Goal: Navigation & Orientation: Go to known website

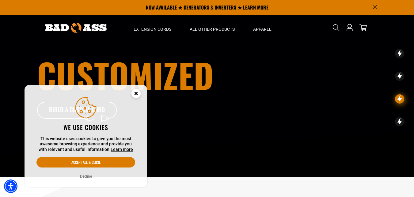
click at [137, 94] on icon "Cookie Consent" at bounding box center [136, 93] width 2 height 2
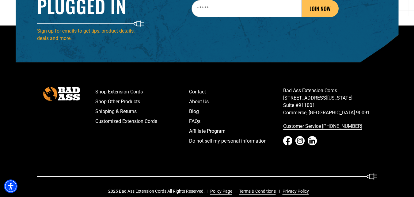
scroll to position [967, 0]
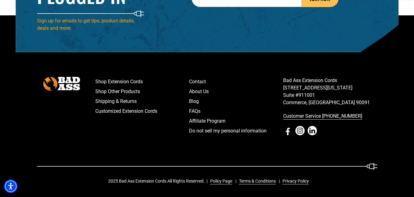
click at [285, 131] on icon "Facebook - open in a new tab" at bounding box center [287, 130] width 9 height 9
click at [302, 132] on icon "Instagram - open in a new tab" at bounding box center [300, 130] width 9 height 9
click at [310, 132] on icon "LinkedIn - open in a new tab" at bounding box center [312, 130] width 9 height 9
